Goal: Information Seeking & Learning: Find specific fact

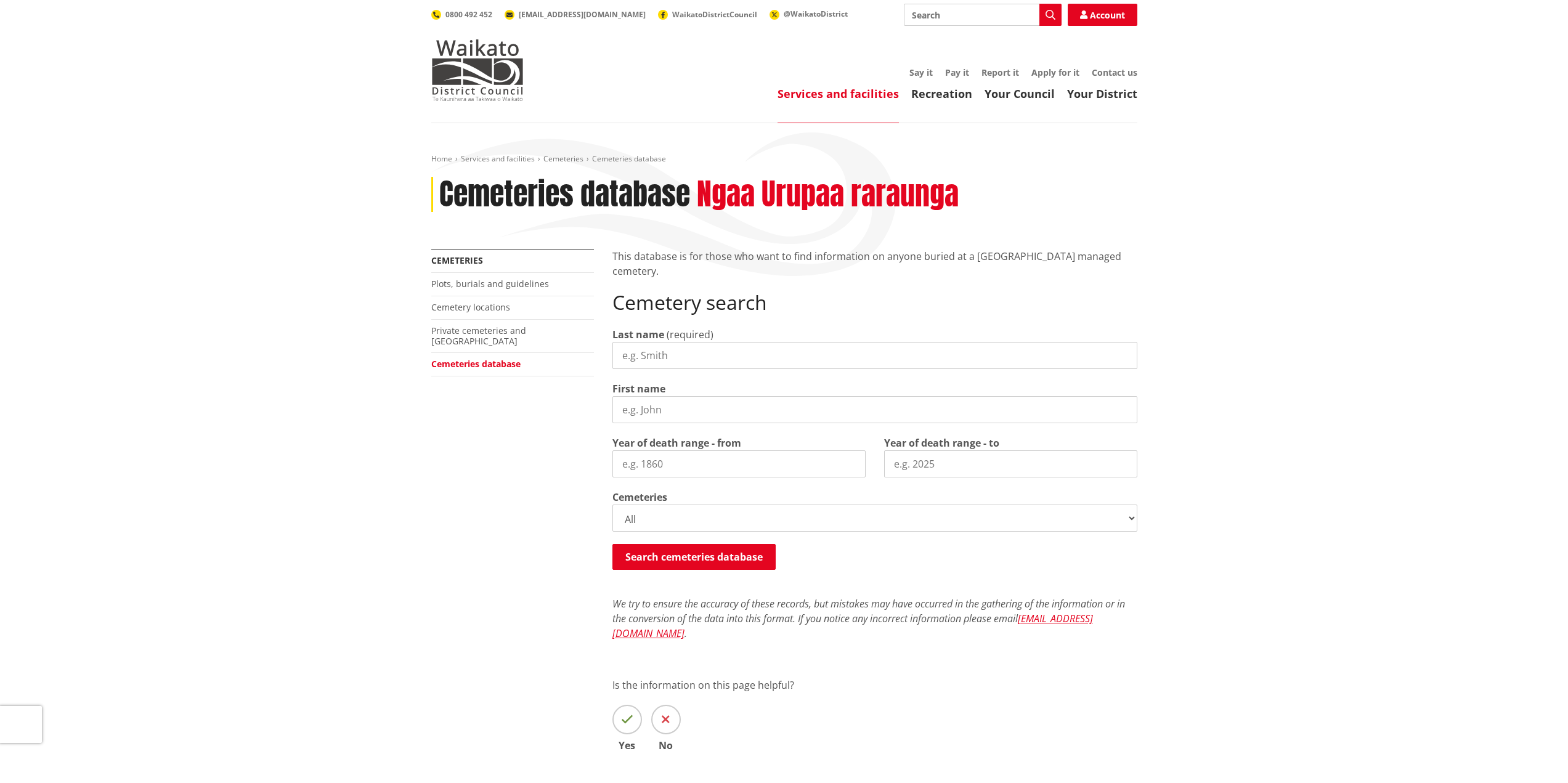
click at [643, 363] on input "Last name" at bounding box center [875, 355] width 525 height 27
type input "[PERSON_NAME]"
click at [644, 400] on input "First name" at bounding box center [875, 409] width 525 height 27
type input "[PERSON_NAME]"
click at [1131, 519] on select "All Gordonton Ashes Memorial Berm Gordonton Lawn [GEOGRAPHIC_DATA] Octagonal As…" at bounding box center [875, 518] width 525 height 27
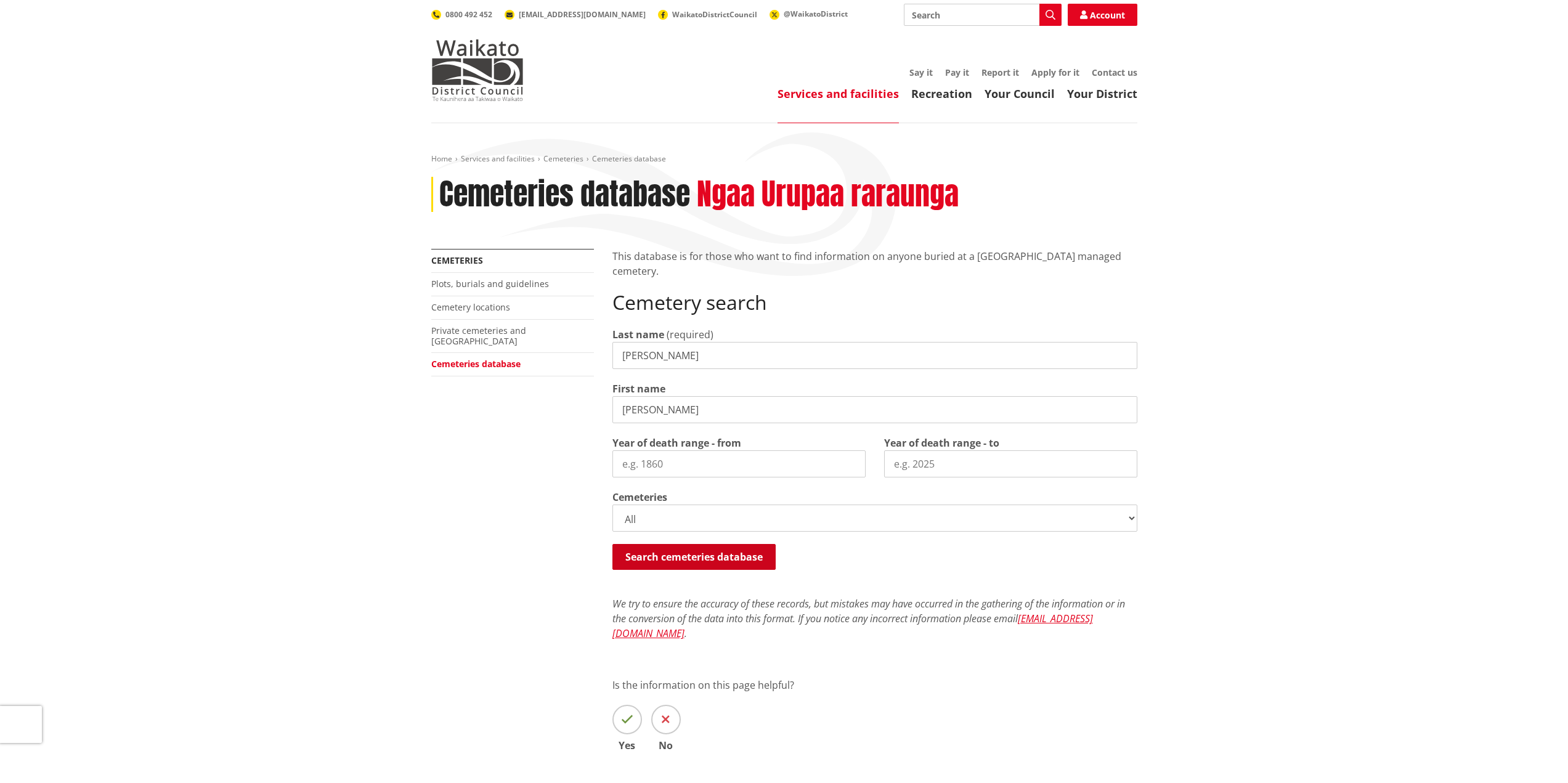
click at [696, 549] on button "Search cemeteries database" at bounding box center [694, 557] width 164 height 26
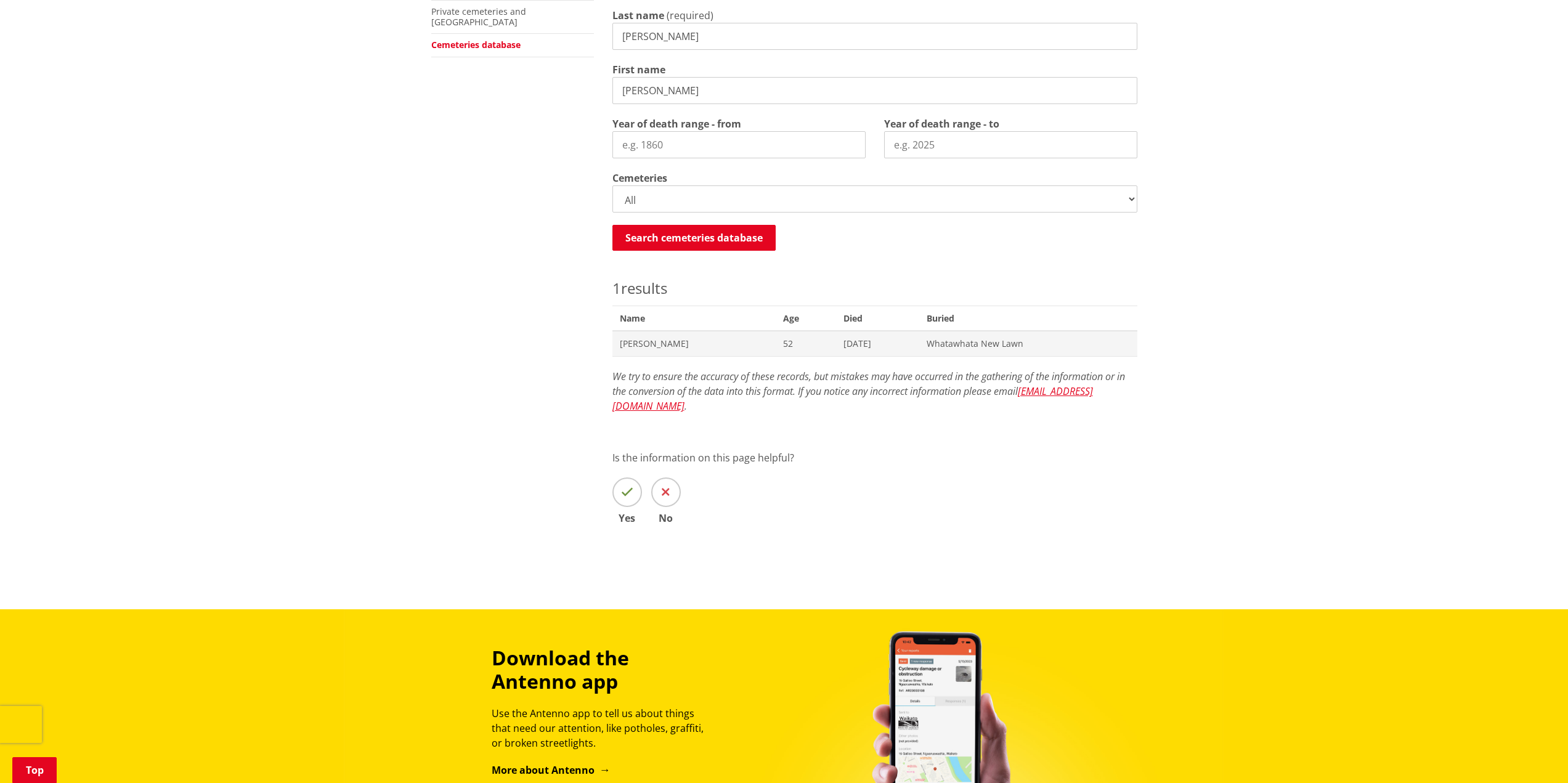
scroll to position [289, 0]
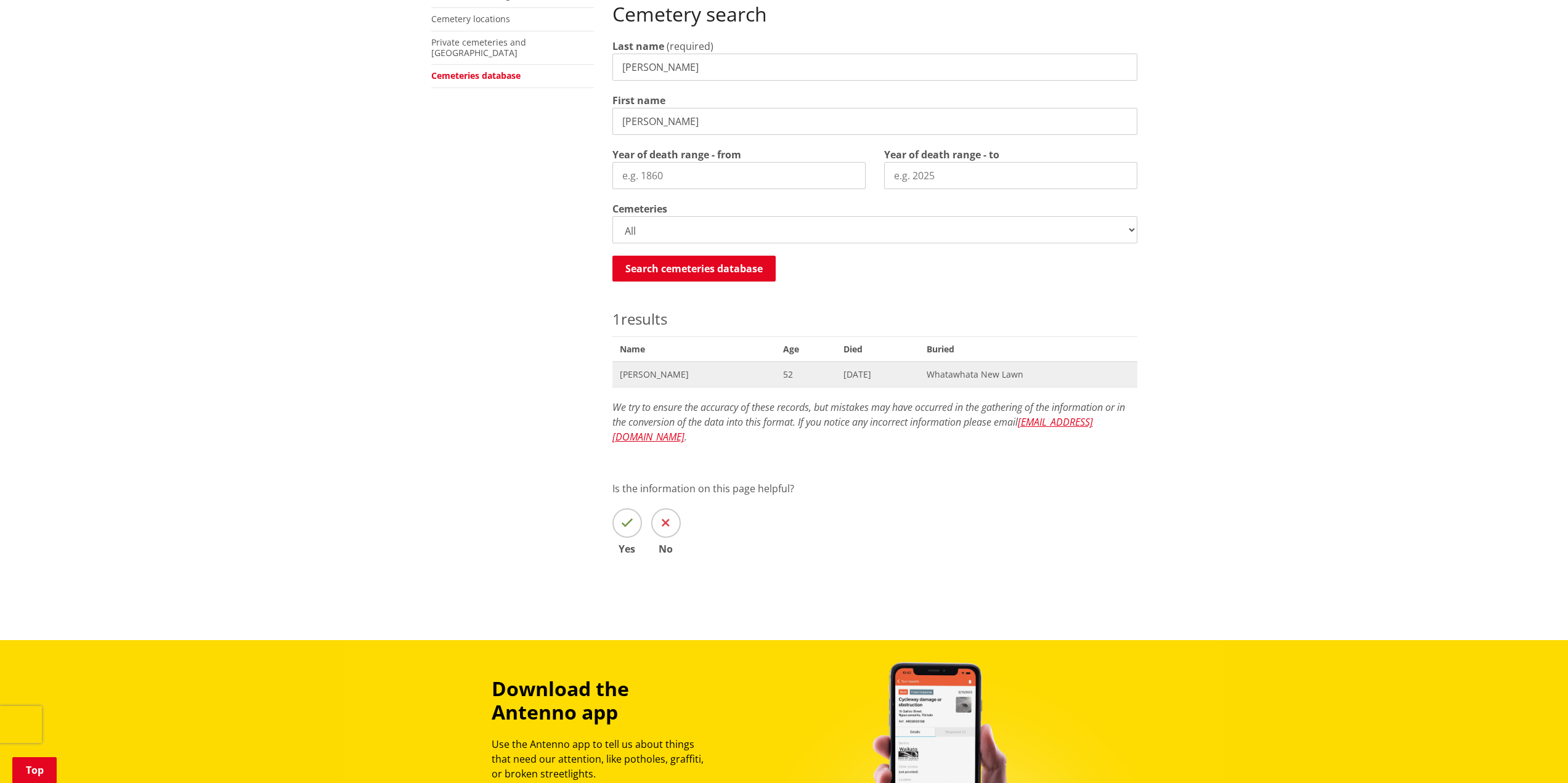
click at [666, 374] on span "[PERSON_NAME]" at bounding box center [695, 374] width 149 height 13
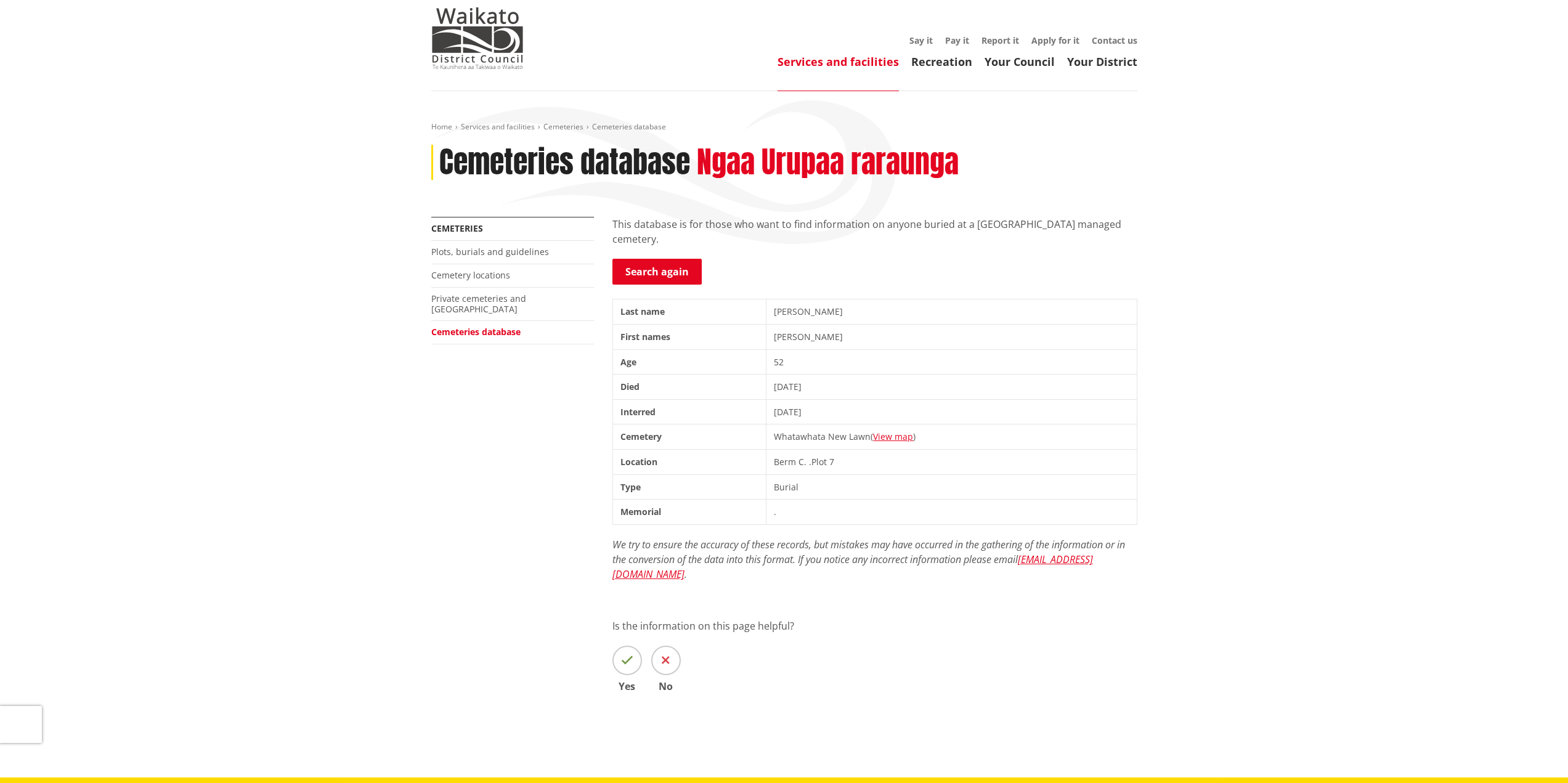
scroll to position [61, 0]
